Goal: Information Seeking & Learning: Learn about a topic

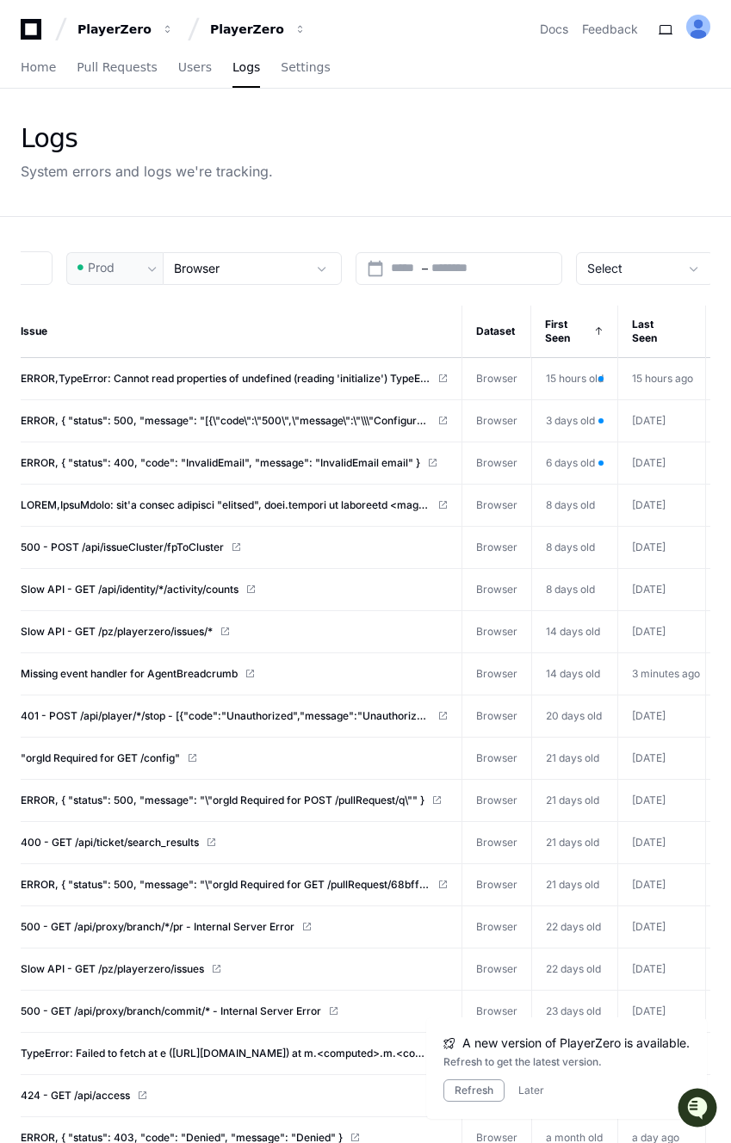
scroll to position [0, 121]
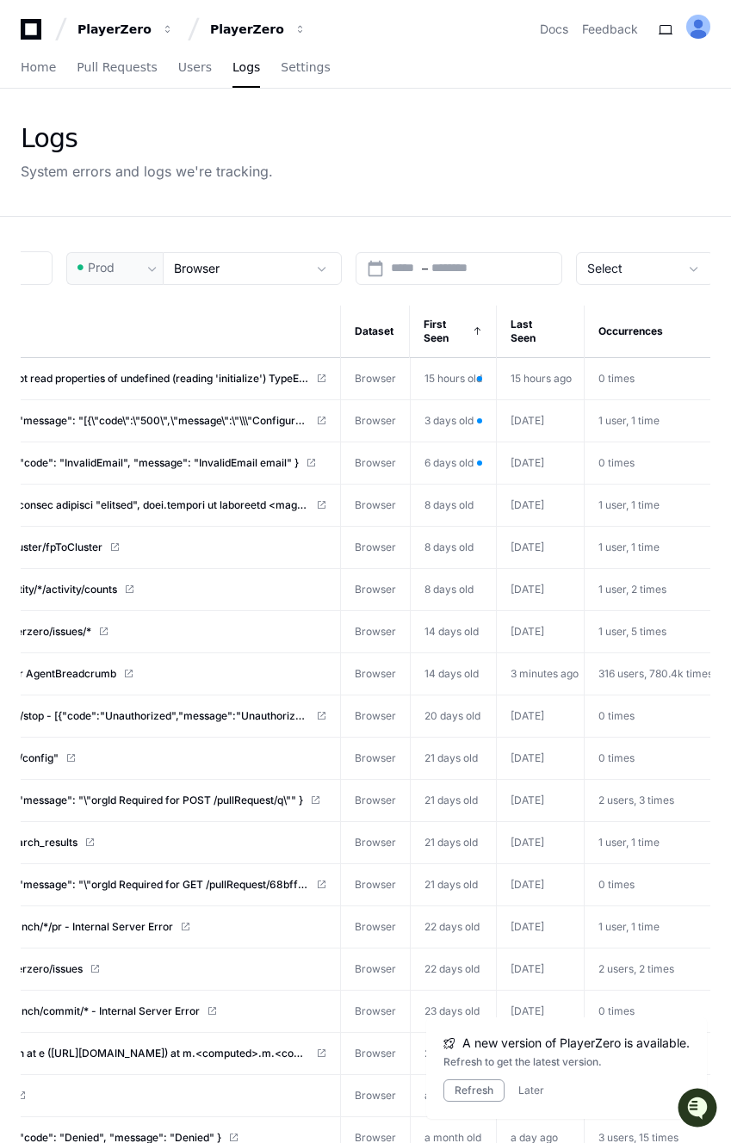
click at [616, 286] on div "search Prod Browser calendar_today Start – End date Select Issue Dataset First …" at bounding box center [365, 848] width 731 height 1262
click at [610, 269] on span "Select" at bounding box center [604, 268] width 35 height 15
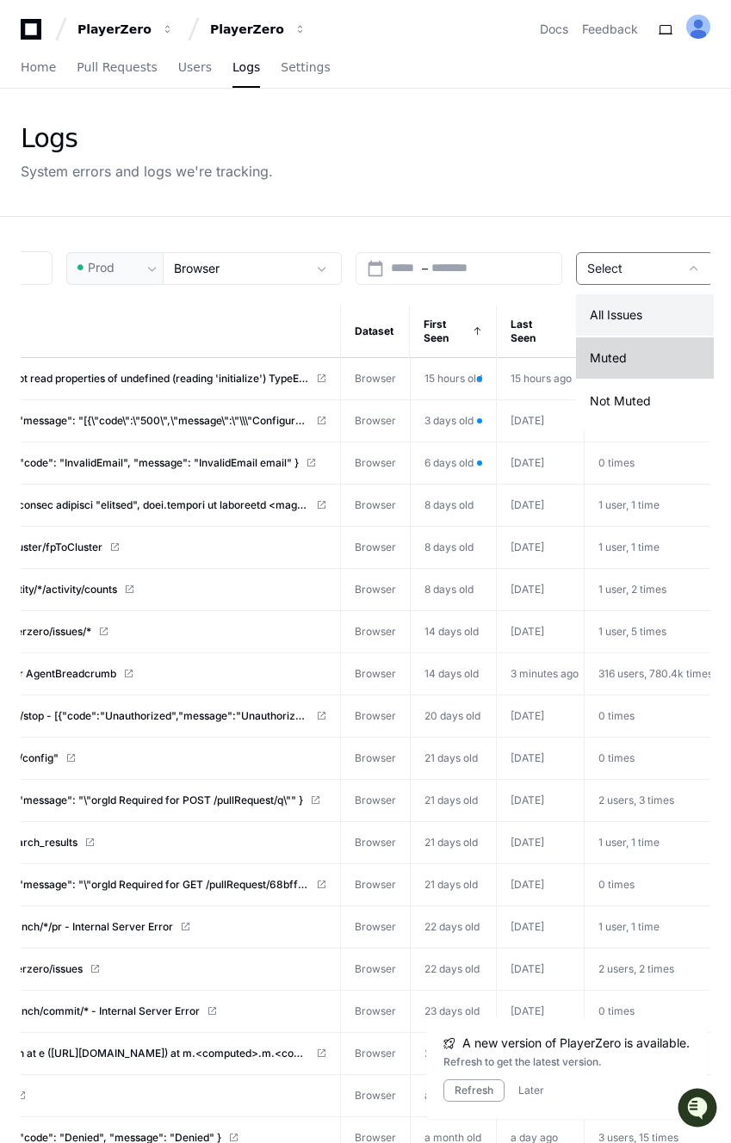
click at [615, 366] on span "Muted" at bounding box center [608, 358] width 37 height 17
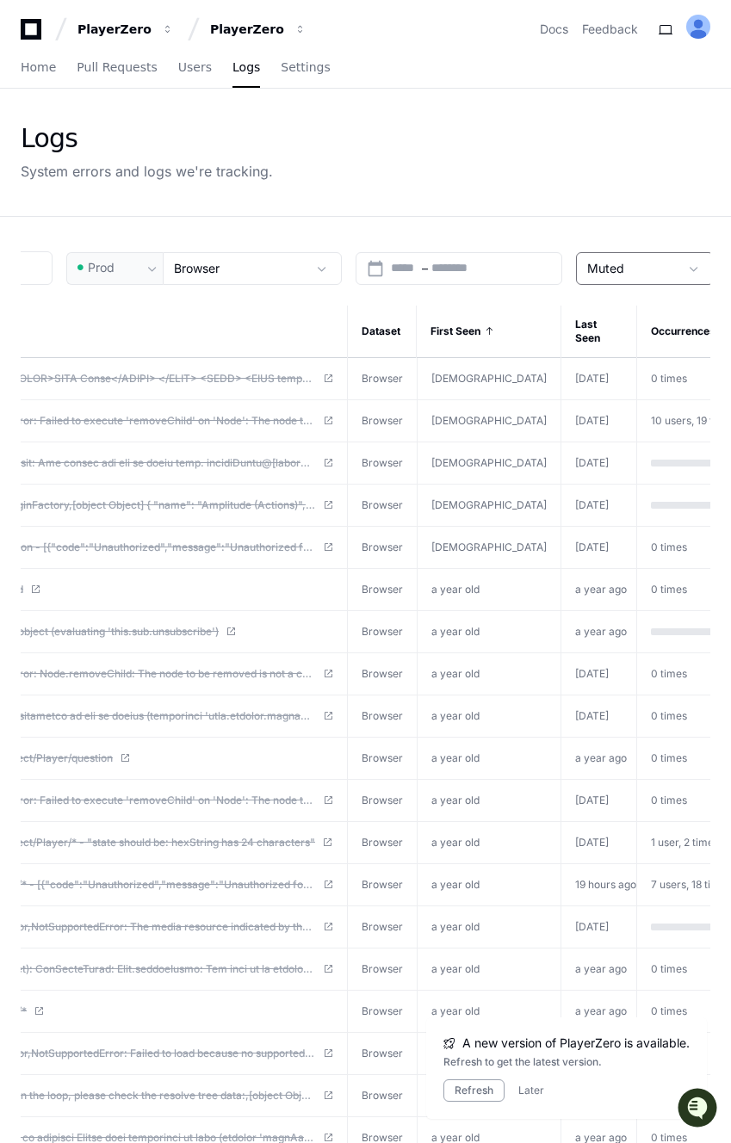
scroll to position [0, 90]
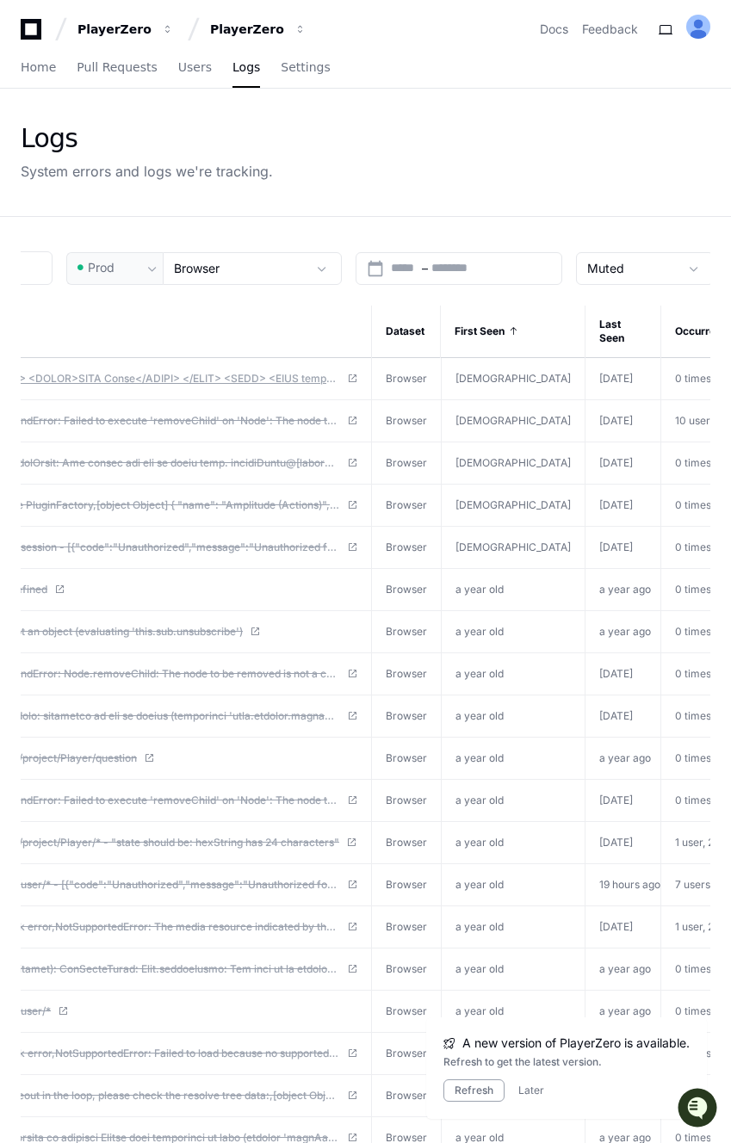
click at [133, 383] on span at bounding box center [143, 379] width 393 height 14
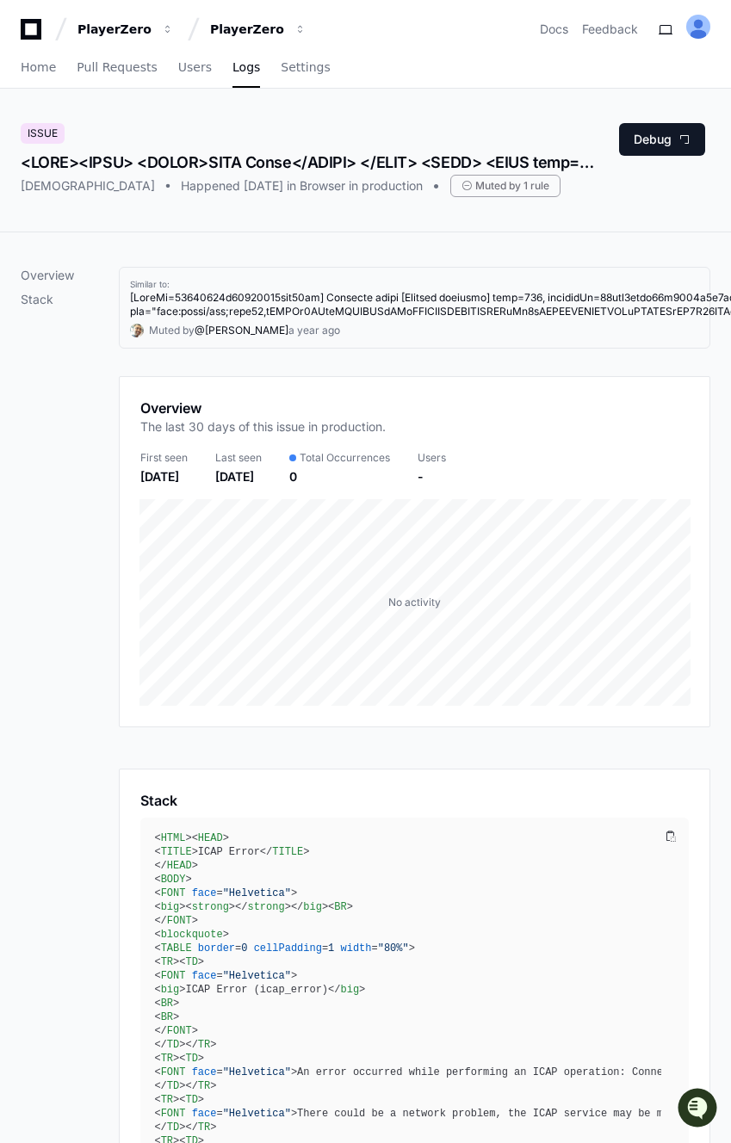
click at [232, 160] on div at bounding box center [310, 163] width 578 height 24
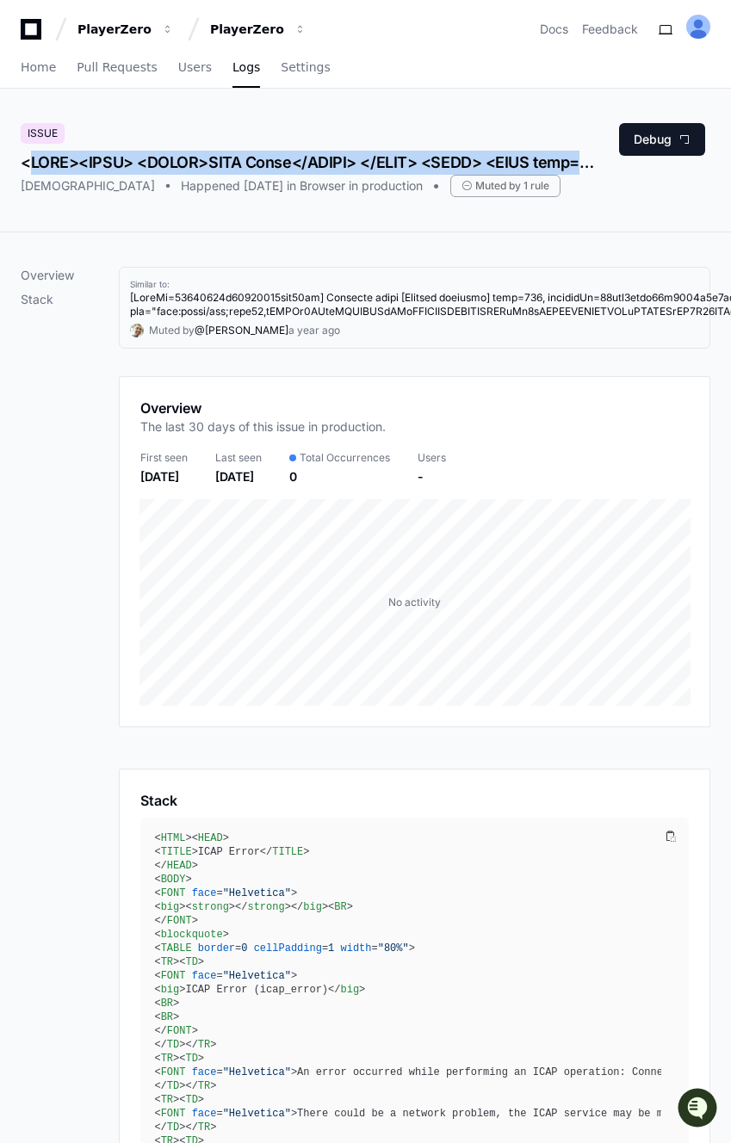
click at [209, 160] on div at bounding box center [310, 163] width 578 height 24
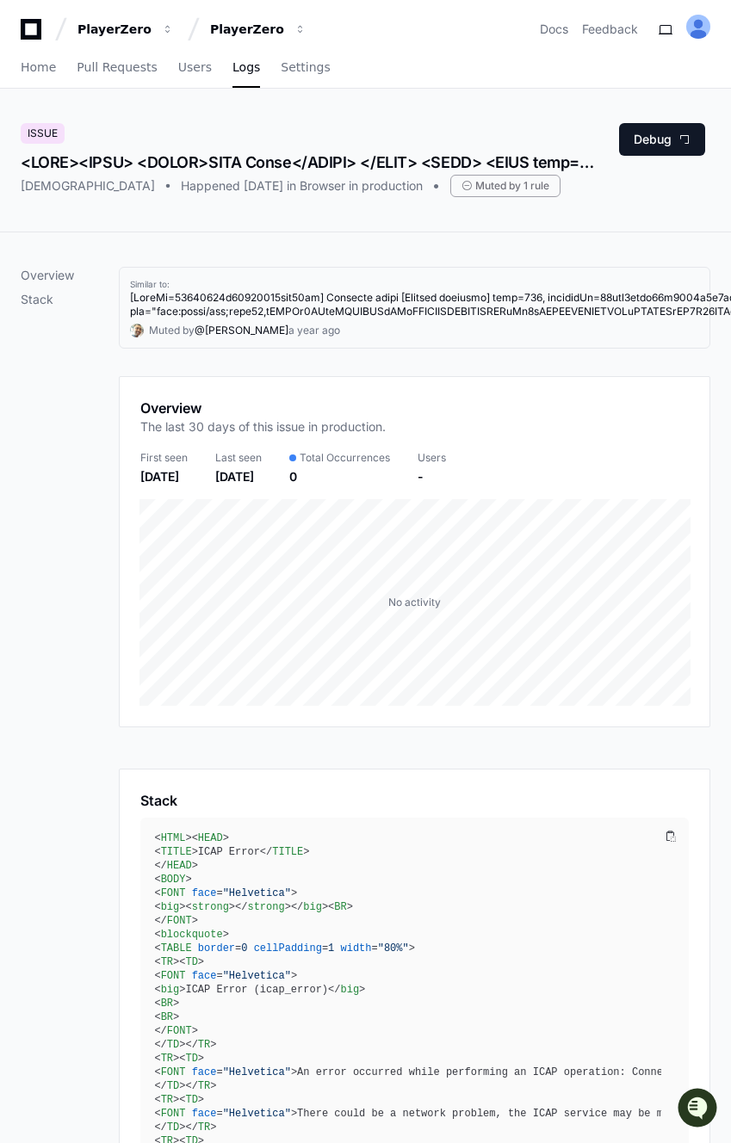
click at [209, 160] on div at bounding box center [310, 163] width 578 height 24
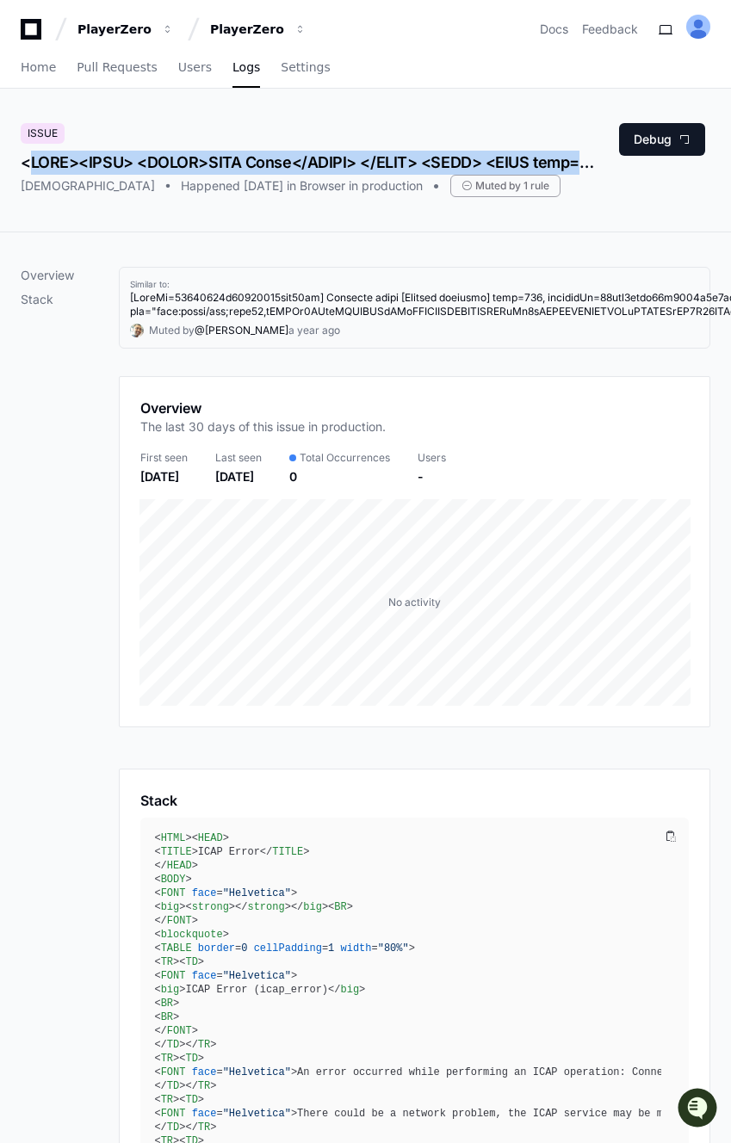
click at [209, 160] on div at bounding box center [310, 163] width 578 height 24
click at [220, 159] on div at bounding box center [310, 163] width 578 height 24
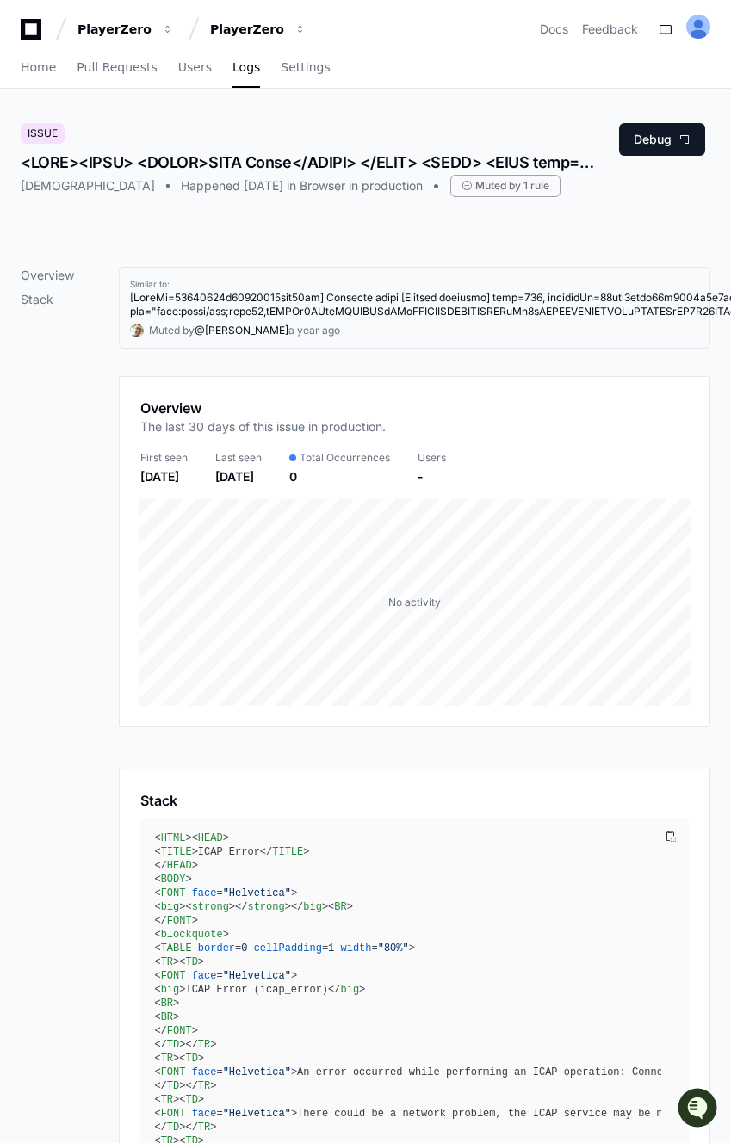
click at [220, 159] on div at bounding box center [310, 163] width 578 height 24
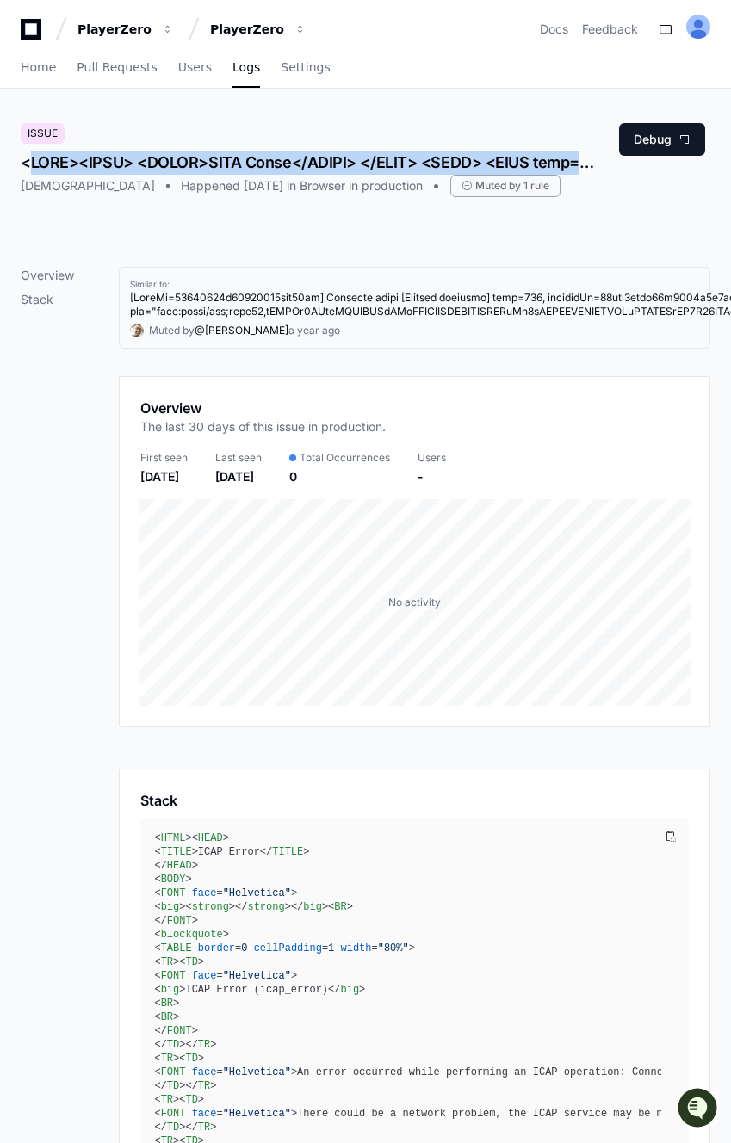
click at [205, 158] on div at bounding box center [310, 163] width 578 height 24
